Goal: Task Accomplishment & Management: Manage account settings

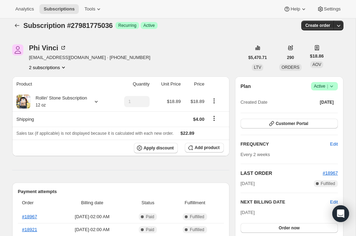
scroll to position [7, 0]
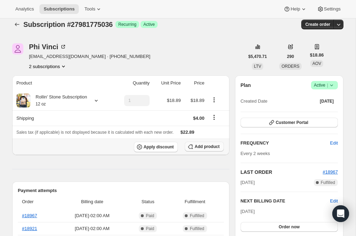
click at [189, 146] on icon "button" at bounding box center [190, 146] width 7 height 7
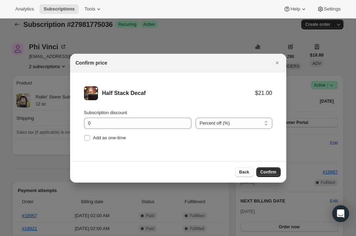
click at [240, 171] on span "Back" at bounding box center [244, 172] width 10 height 6
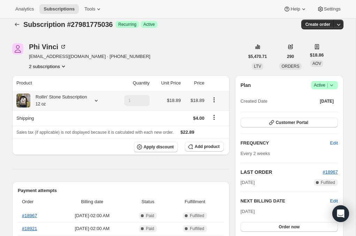
click at [171, 102] on span "$18.89" at bounding box center [174, 100] width 14 height 5
click at [59, 100] on div "Rollin' Stone Subscription 12 oz" at bounding box center [58, 100] width 57 height 14
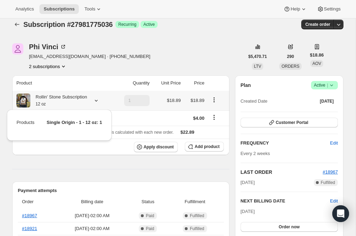
click at [91, 128] on td "Single Origin - 1 - 12 oz: 1" at bounding box center [69, 125] width 67 height 13
click at [191, 104] on td "$18.89" at bounding box center [195, 101] width 24 height 20
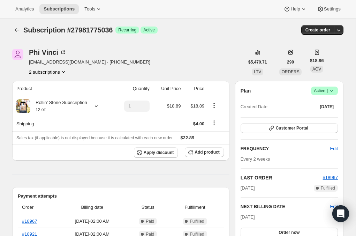
scroll to position [0, 0]
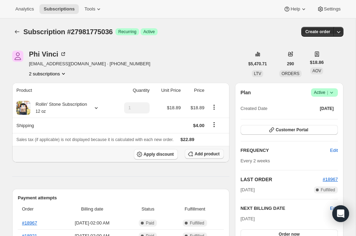
click at [194, 155] on button "Add product" at bounding box center [204, 154] width 39 height 10
click at [188, 109] on td "$18.89" at bounding box center [195, 108] width 24 height 20
